Goal: Task Accomplishment & Management: Use online tool/utility

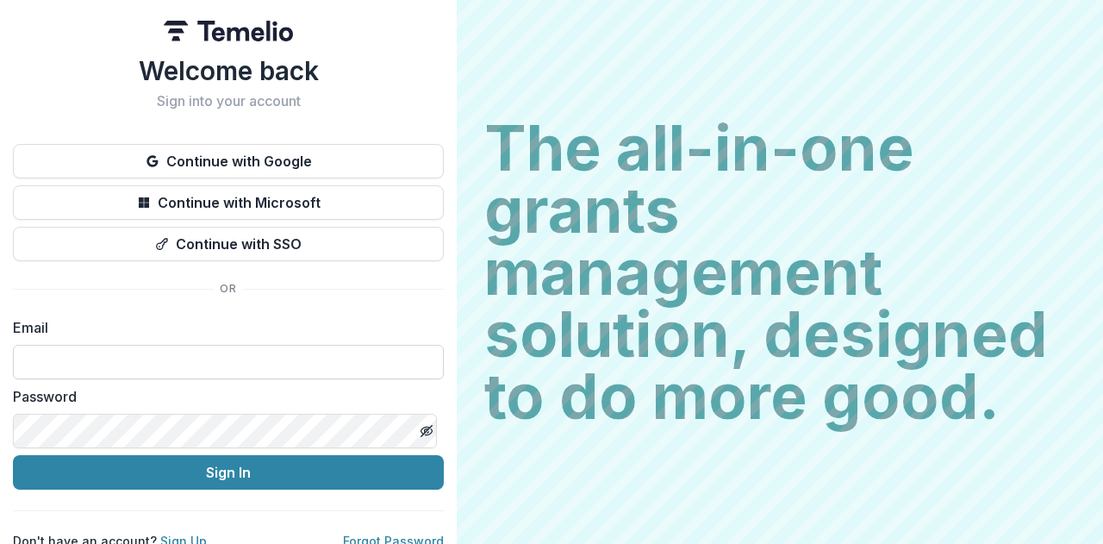
click at [96, 358] on input at bounding box center [228, 362] width 431 height 34
type input "**********"
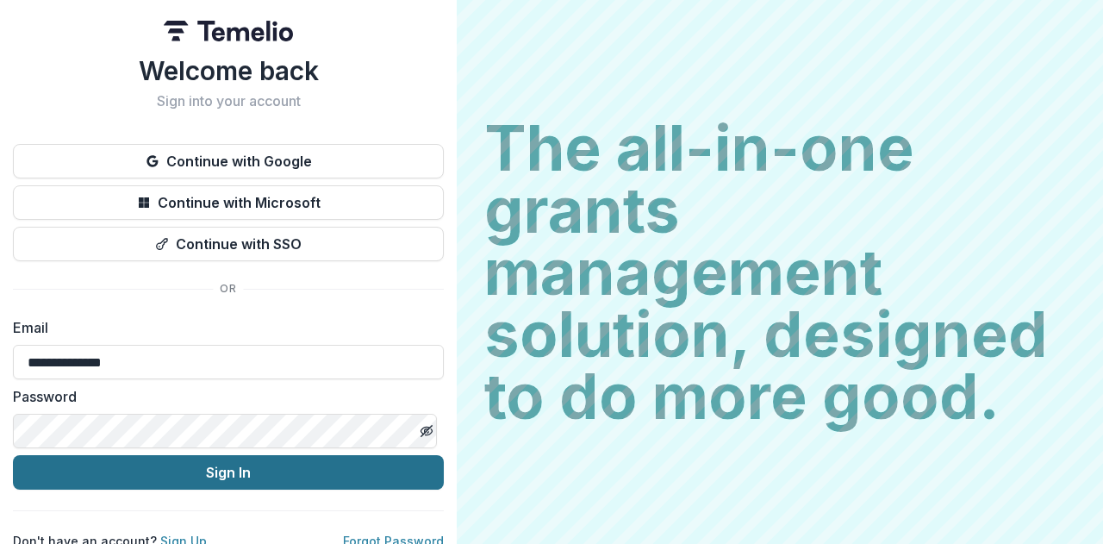
click at [229, 478] on button "Sign In" at bounding box center [228, 472] width 431 height 34
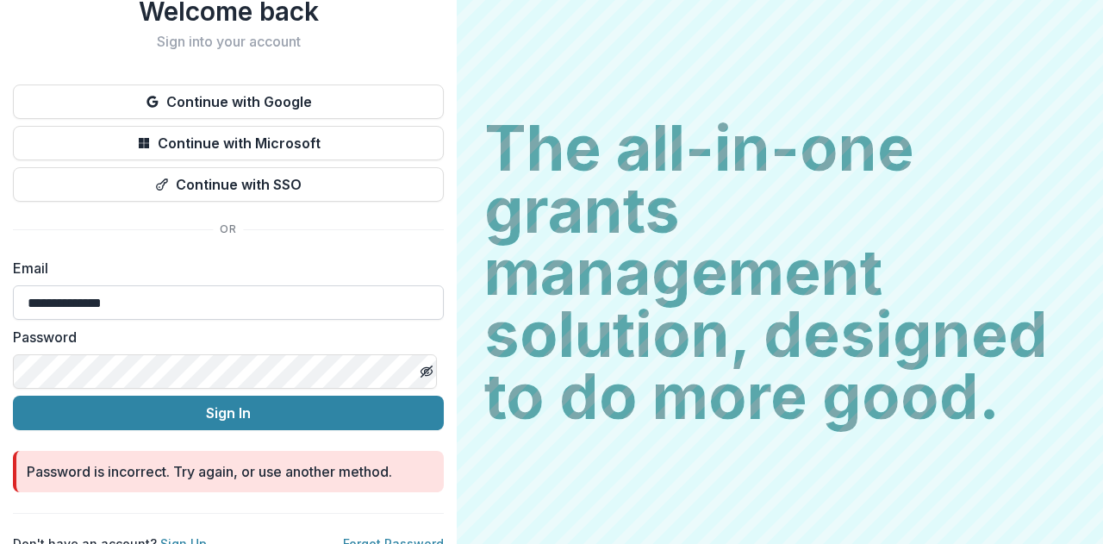
scroll to position [81, 0]
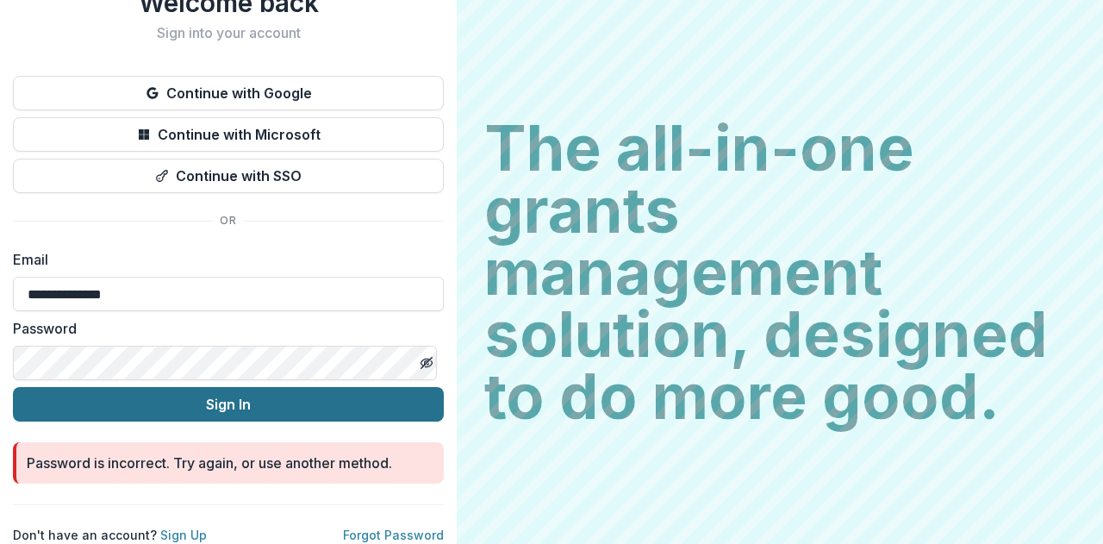
click at [196, 390] on button "Sign In" at bounding box center [228, 404] width 431 height 34
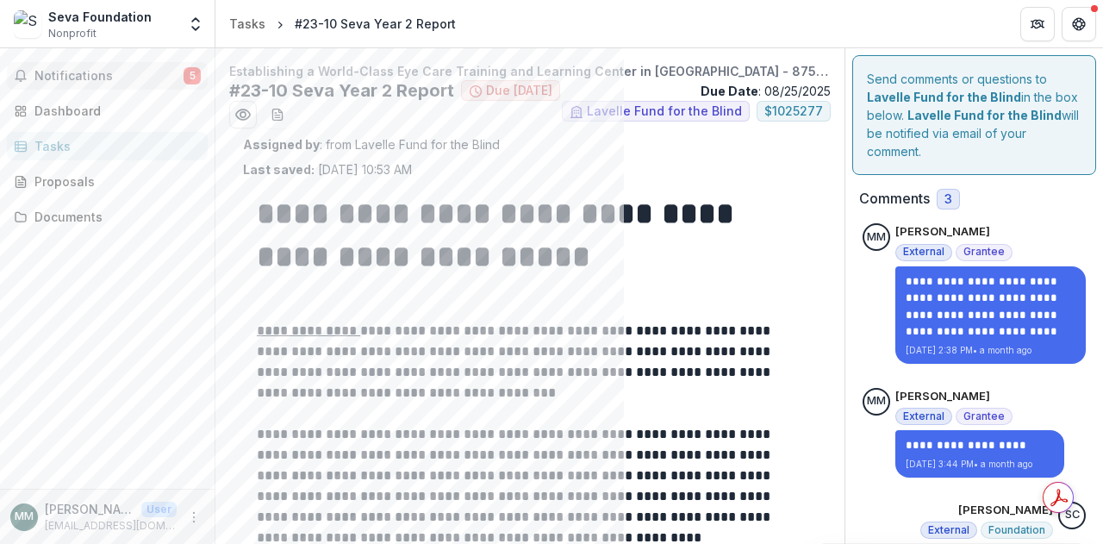
click at [82, 77] on span "Notifications" at bounding box center [108, 76] width 149 height 15
